Goal: Navigation & Orientation: Find specific page/section

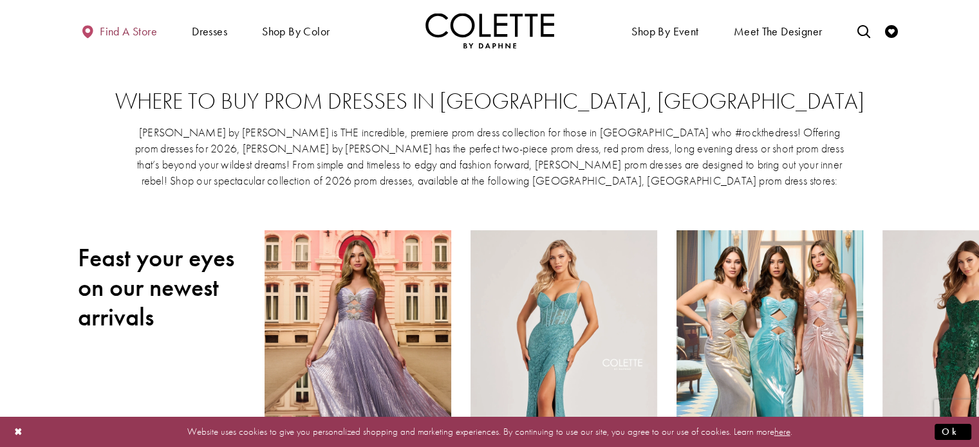
click at [143, 25] on span "Find a store" at bounding box center [128, 31] width 57 height 13
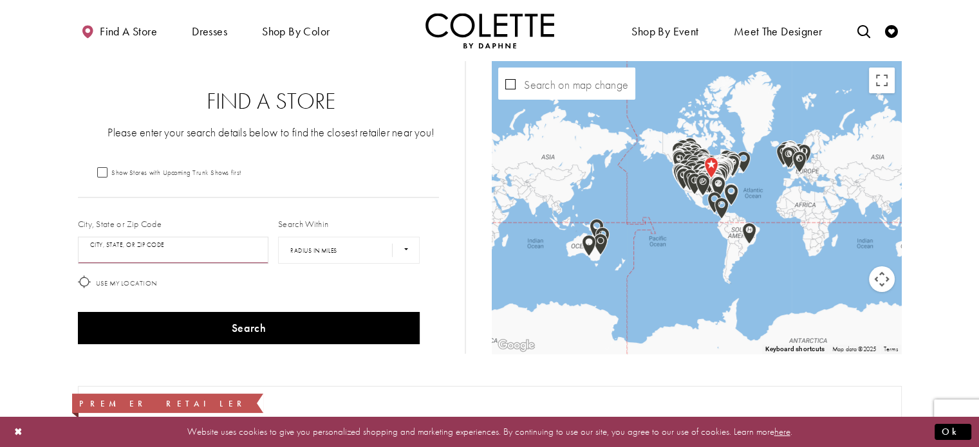
click at [158, 254] on input "City, State, or ZIP Code" at bounding box center [173, 250] width 191 height 27
click at [206, 248] on input "City, State, or ZIP Code" at bounding box center [173, 250] width 191 height 27
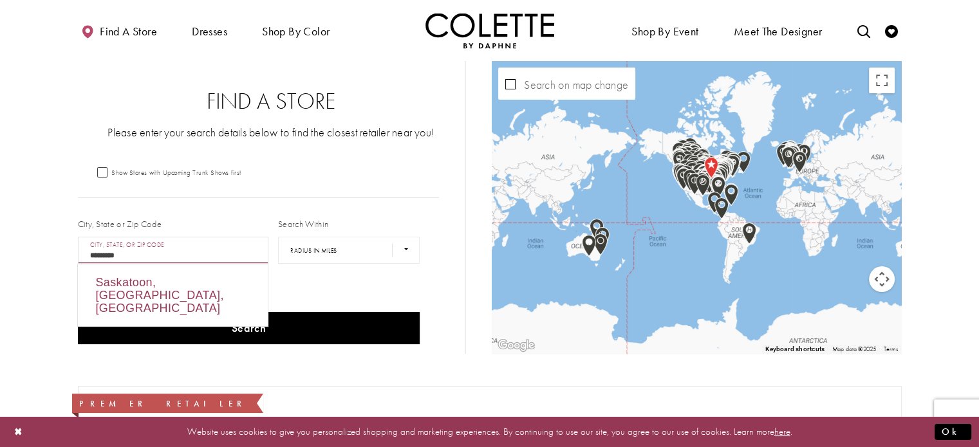
click at [167, 285] on div "Saskatoon, [GEOGRAPHIC_DATA], [GEOGRAPHIC_DATA]" at bounding box center [173, 296] width 190 height 62
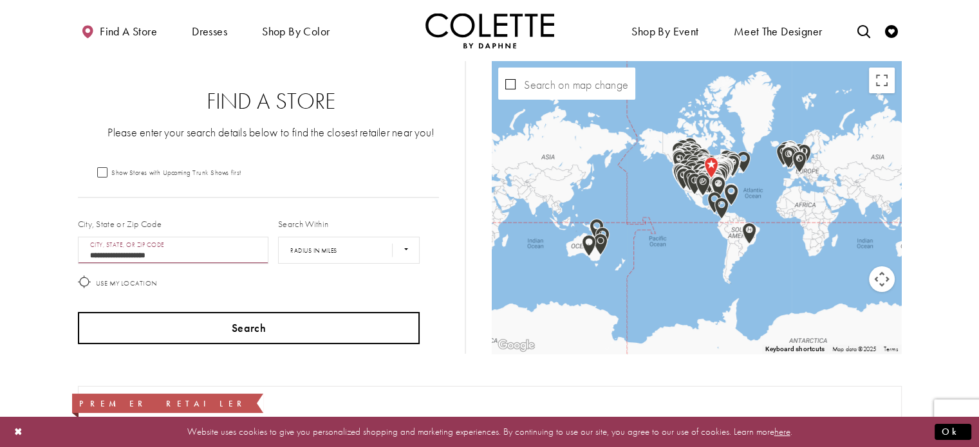
type input "**********"
click at [216, 318] on button "Search" at bounding box center [249, 328] width 342 height 32
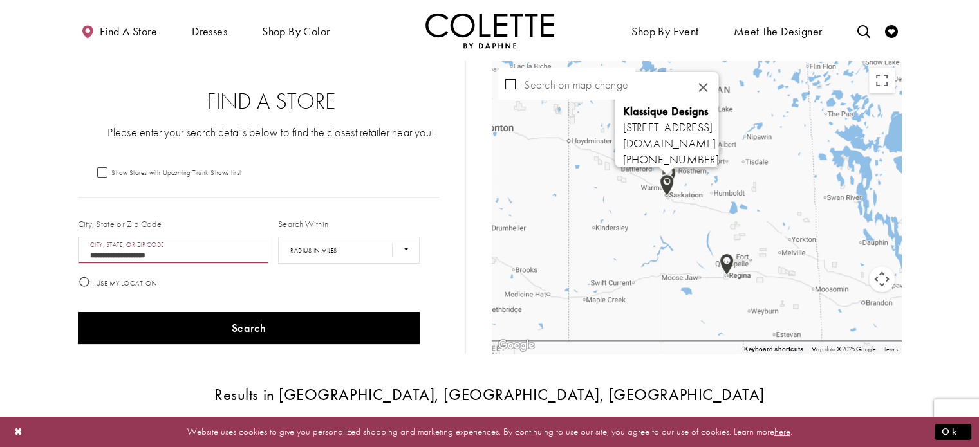
click at [672, 182] on img "Map with store locations" at bounding box center [667, 185] width 14 height 22
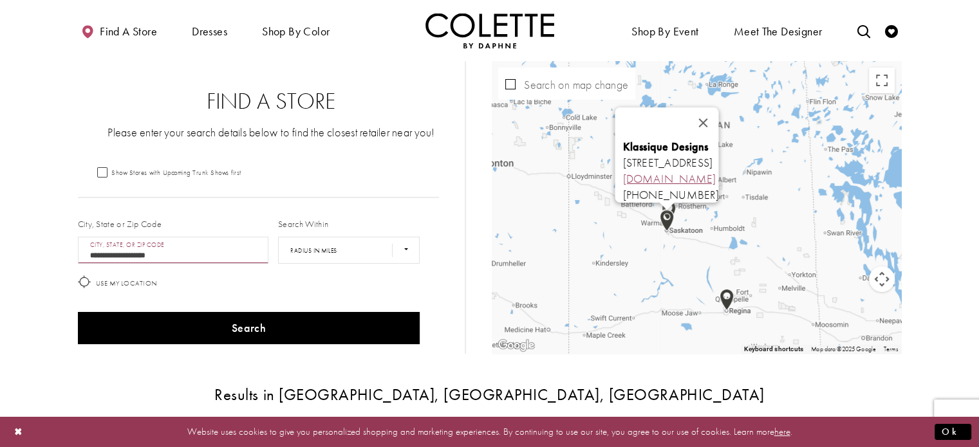
click at [655, 174] on link "[DOMAIN_NAME]" at bounding box center [669, 178] width 93 height 15
